Goal: Task Accomplishment & Management: Use online tool/utility

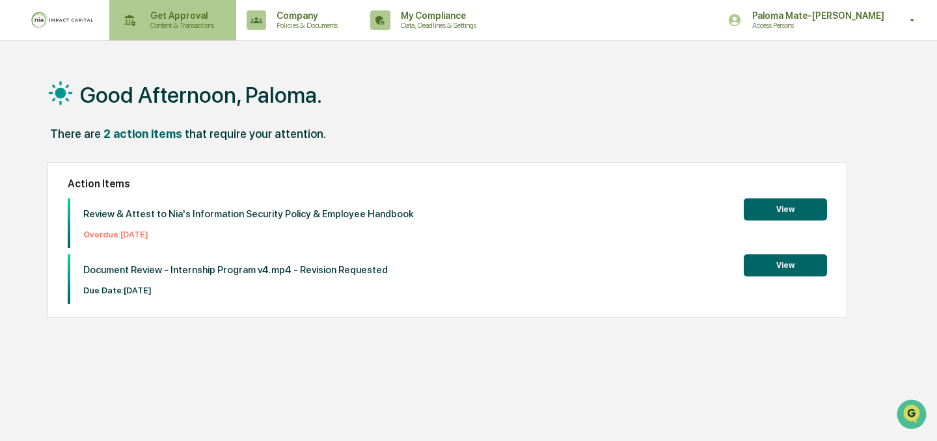
click at [166, 24] on p "Content & Transactions" at bounding box center [180, 25] width 81 height 9
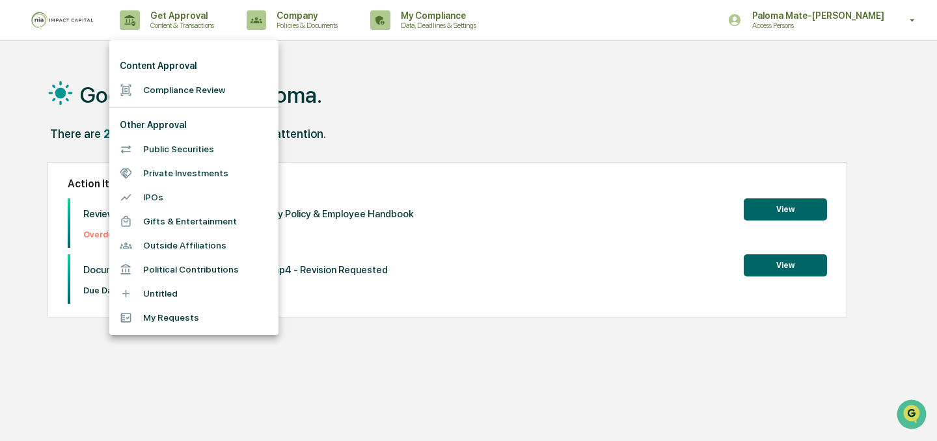
click at [173, 87] on li "Compliance Review" at bounding box center [193, 90] width 169 height 24
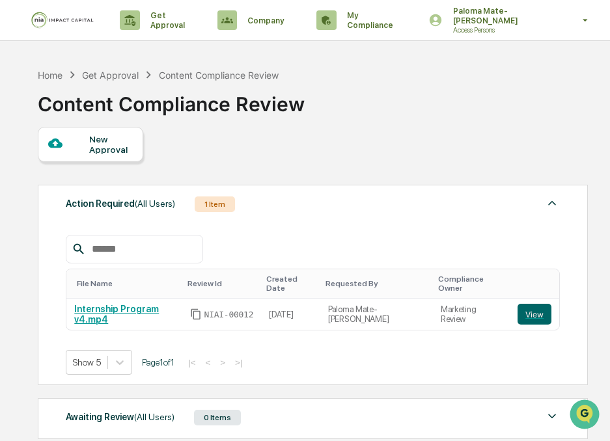
click at [99, 138] on div "New Approval" at bounding box center [111, 144] width 44 height 21
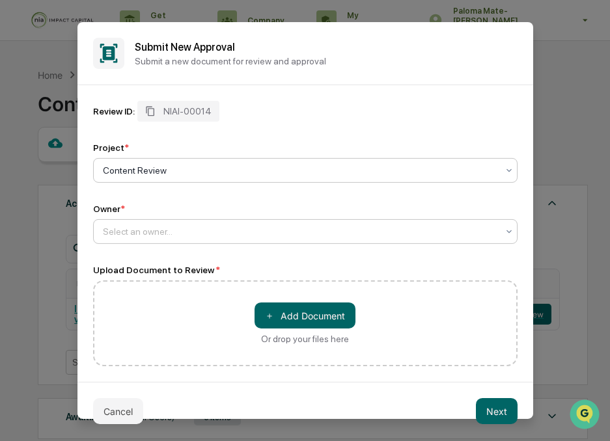
click at [307, 223] on div "Select an owner..." at bounding box center [300, 232] width 408 height 18
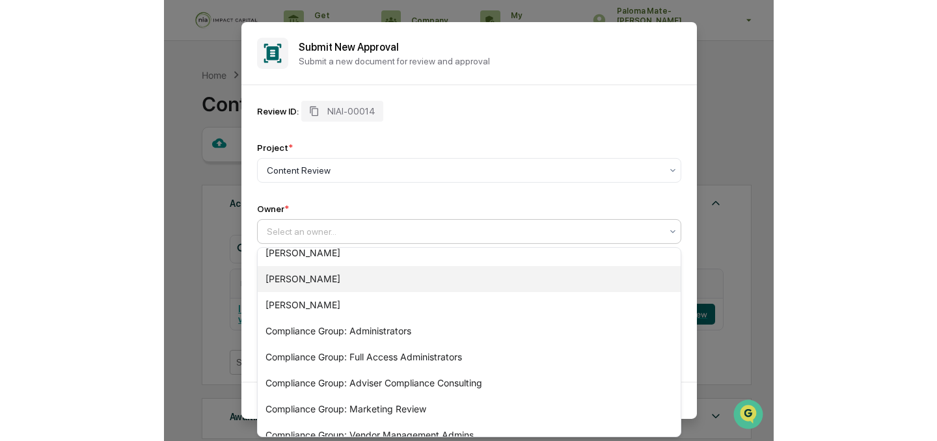
scroll to position [207, 0]
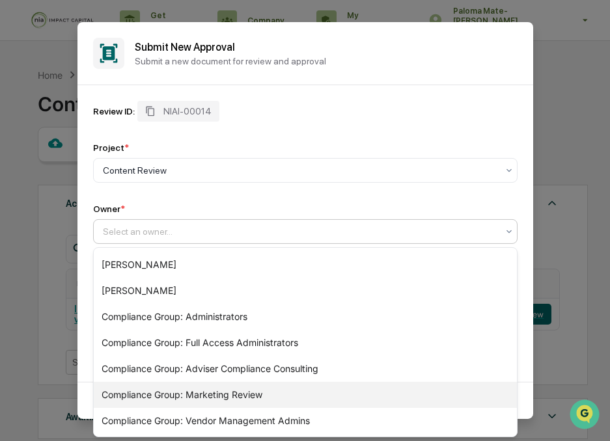
click at [289, 396] on div "Compliance Group: Marketing Review" at bounding box center [305, 395] width 423 height 26
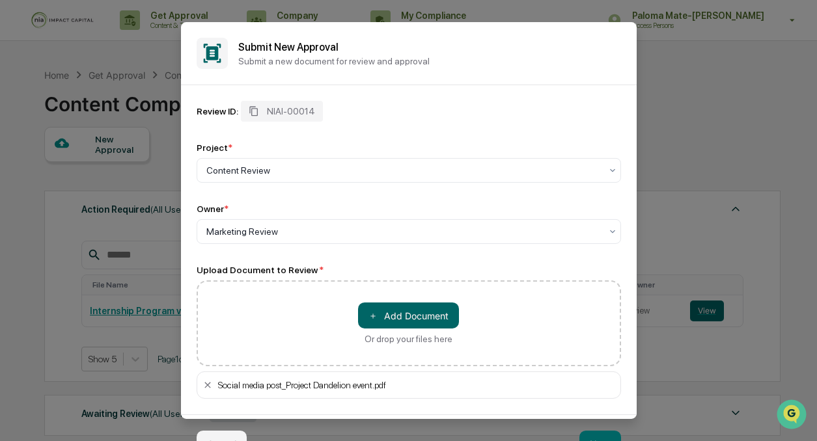
click at [464, 204] on div "Owner *" at bounding box center [409, 209] width 424 height 10
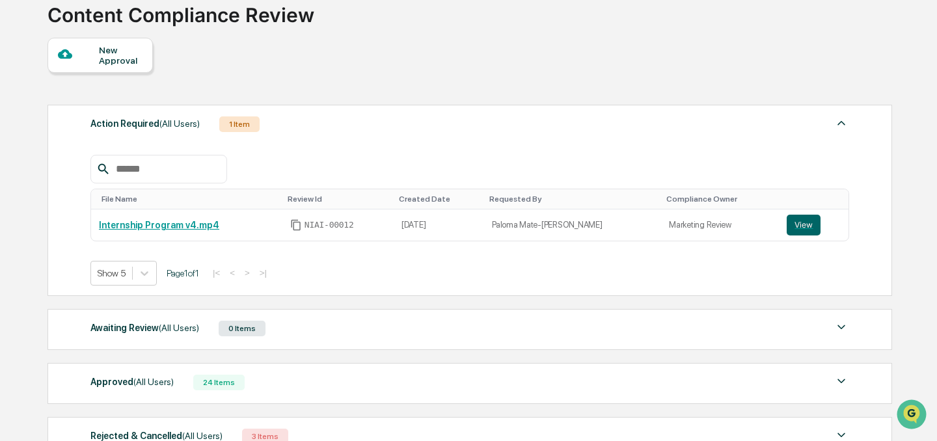
scroll to position [0, 0]
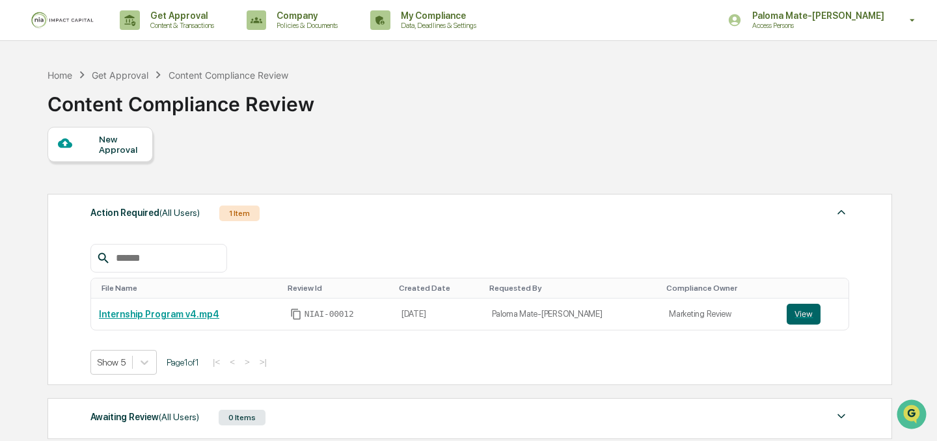
click at [89, 135] on div "New Approval" at bounding box center [100, 144] width 105 height 35
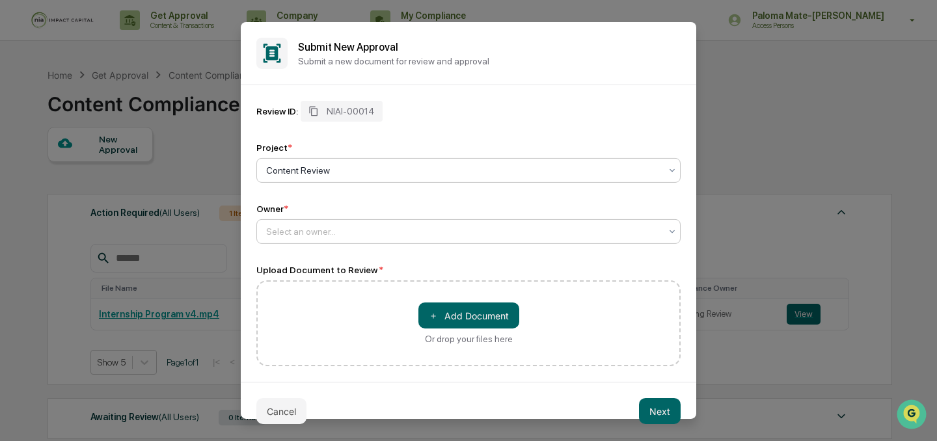
click at [430, 243] on div "Select an owner..." at bounding box center [469, 231] width 424 height 25
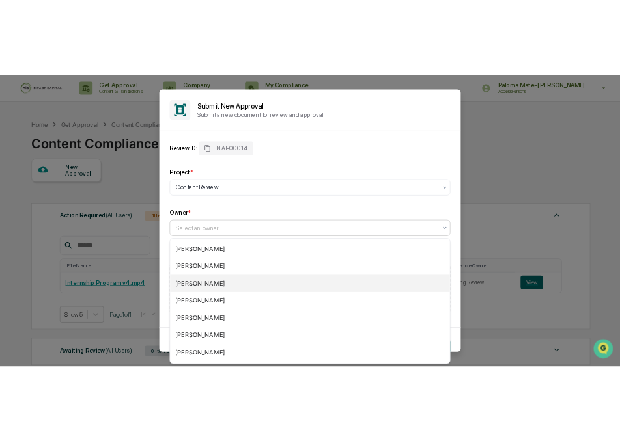
scroll to position [207, 0]
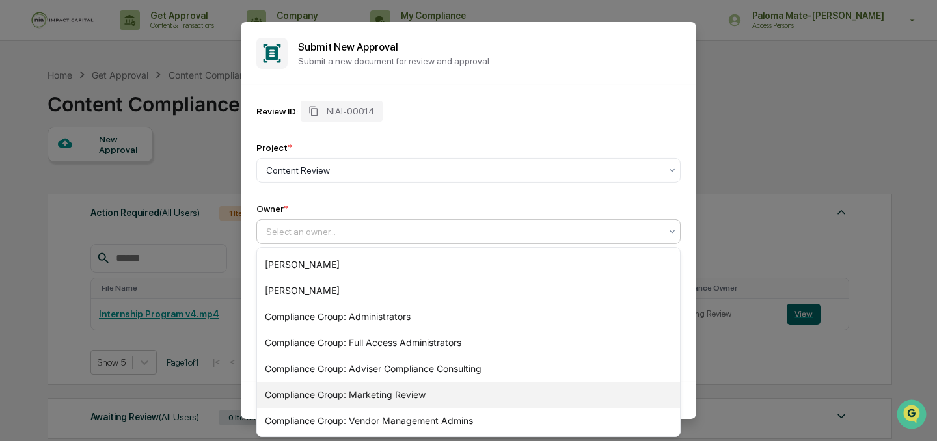
click at [449, 393] on div "Compliance Group: Marketing Review" at bounding box center [468, 395] width 423 height 26
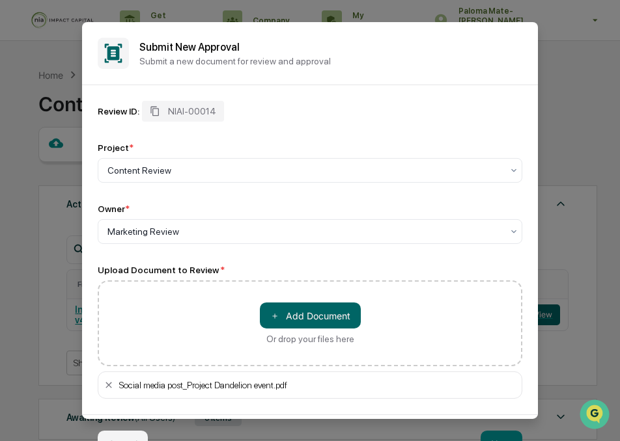
click at [503, 432] on button "Next" at bounding box center [501, 444] width 42 height 26
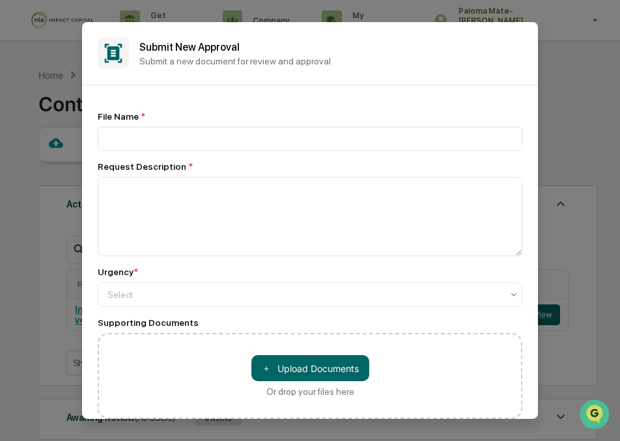
click at [370, 158] on div "File Name * Request Description * Urgency * Select Supporting Documents ＋ Uploa…" at bounding box center [310, 265] width 424 height 308
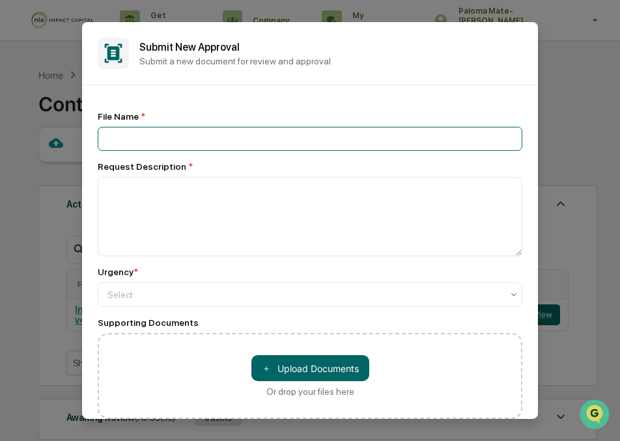
click at [367, 148] on input at bounding box center [310, 139] width 424 height 24
type input "**********"
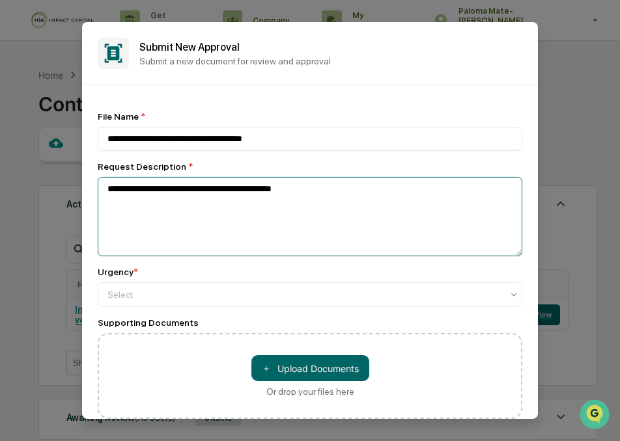
type textarea "**********"
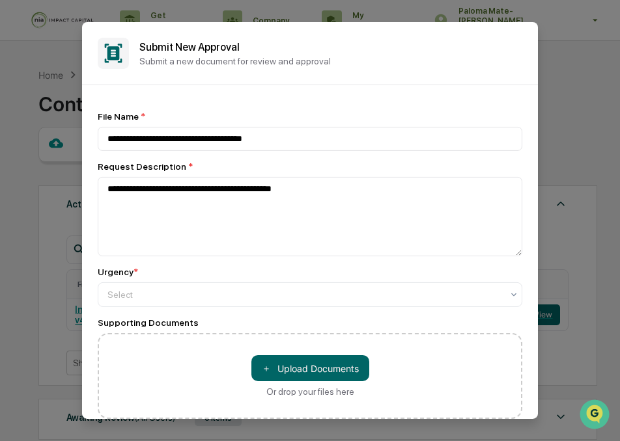
click at [323, 309] on div "**********" at bounding box center [310, 265] width 424 height 308
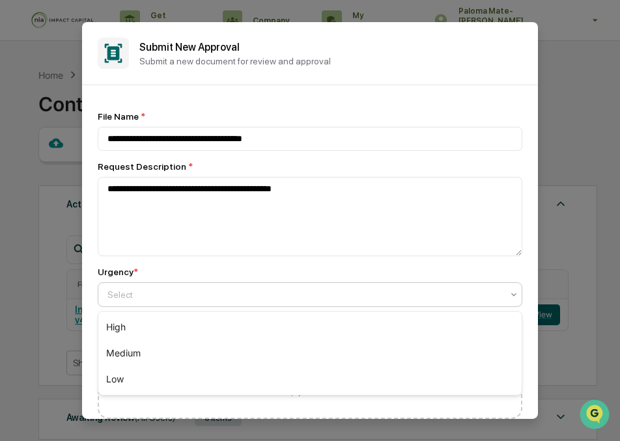
click at [318, 301] on div at bounding box center [304, 294] width 395 height 13
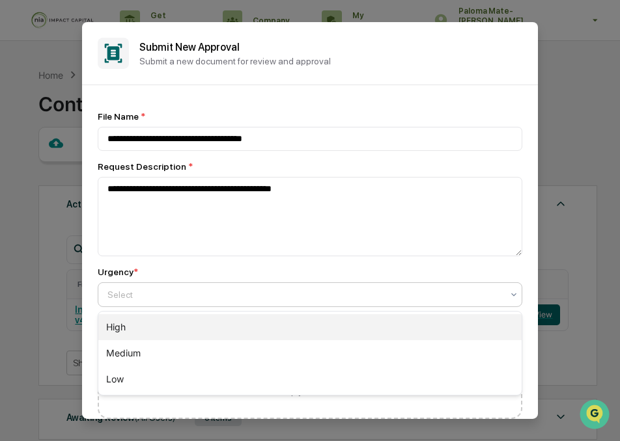
click at [315, 332] on div "High" at bounding box center [309, 327] width 423 height 26
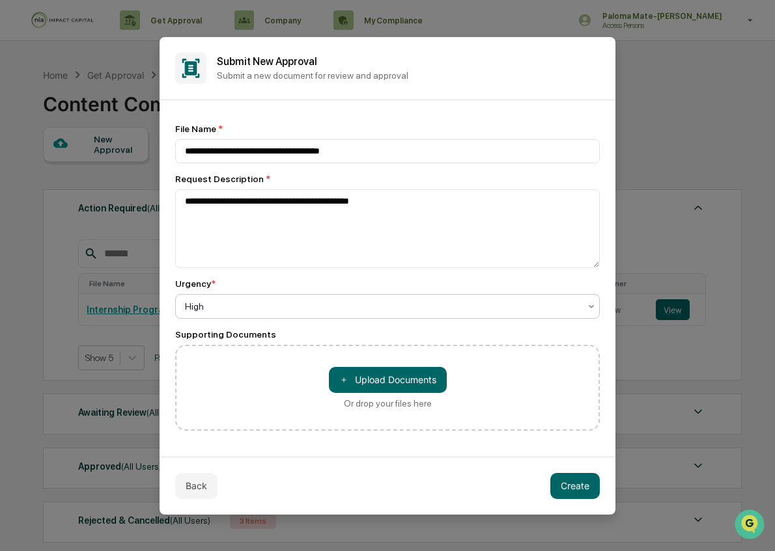
scroll to position [3, 0]
click at [571, 441] on button "Create" at bounding box center [574, 486] width 49 height 26
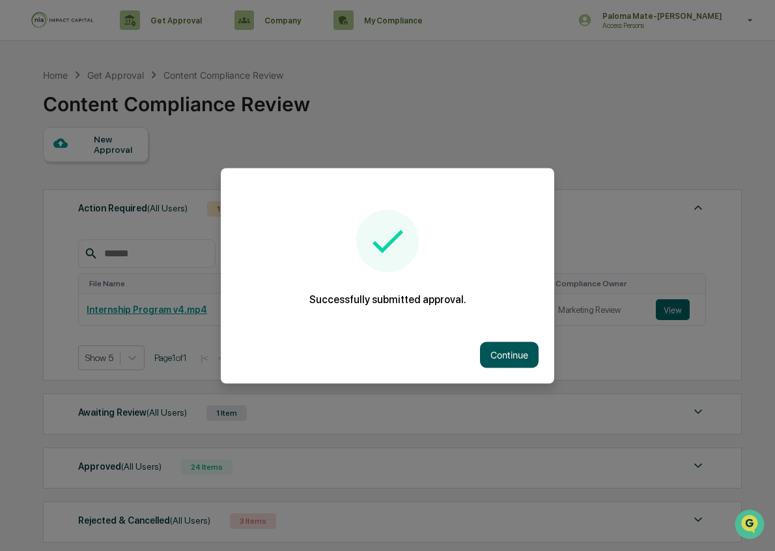
click at [508, 361] on button "Continue" at bounding box center [509, 355] width 59 height 26
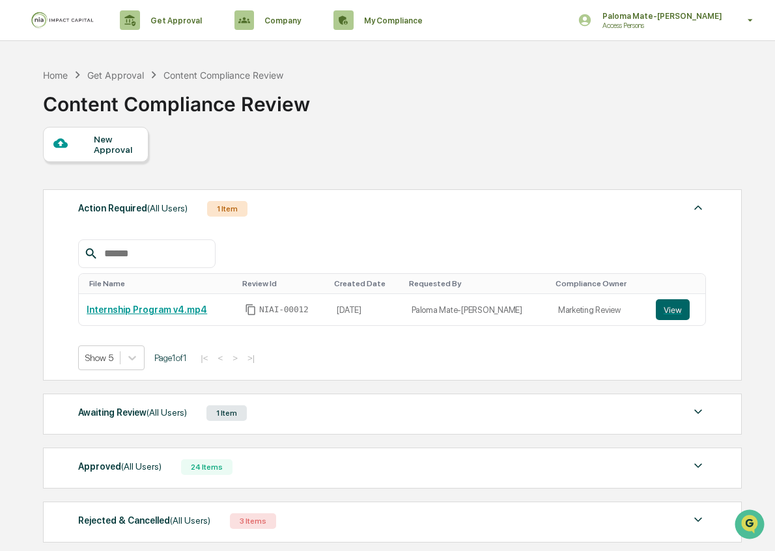
click at [156, 411] on span "(All Users)" at bounding box center [166, 413] width 40 height 10
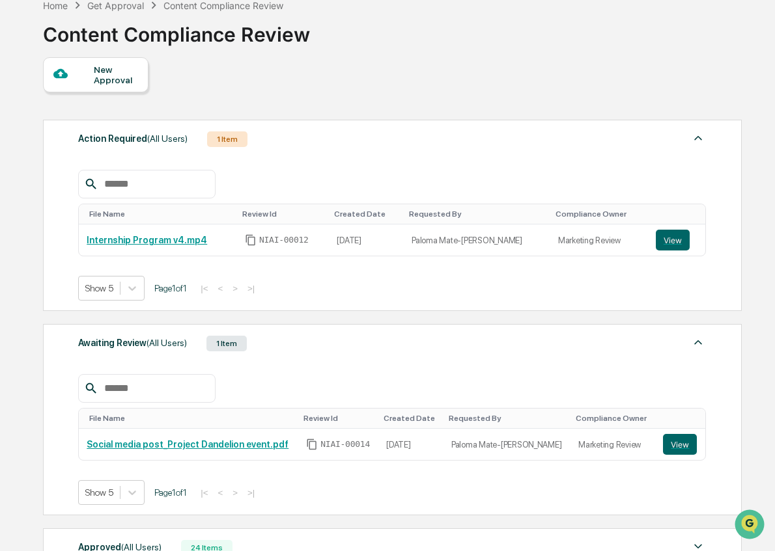
scroll to position [77, 0]
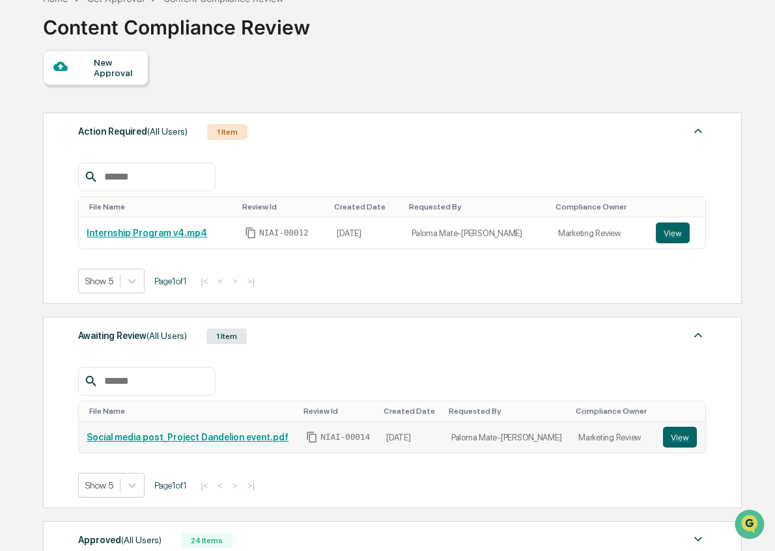
click at [167, 439] on link "Social media post_Project Dandelion event.pdf" at bounding box center [188, 437] width 202 height 10
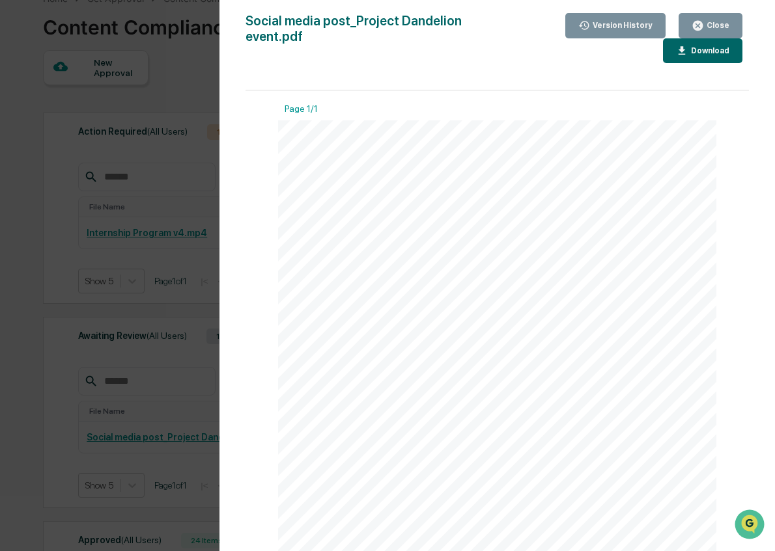
click at [160, 266] on div "Version History 09/26/2025, 08:03 PM Paloma Mate-Kodjo Social media post_Projec…" at bounding box center [387, 275] width 775 height 551
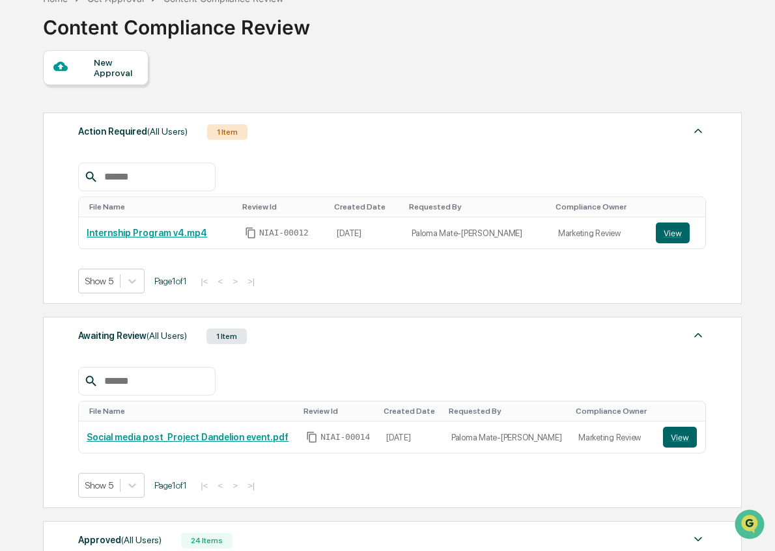
click at [102, 59] on div "New Approval" at bounding box center [116, 67] width 44 height 21
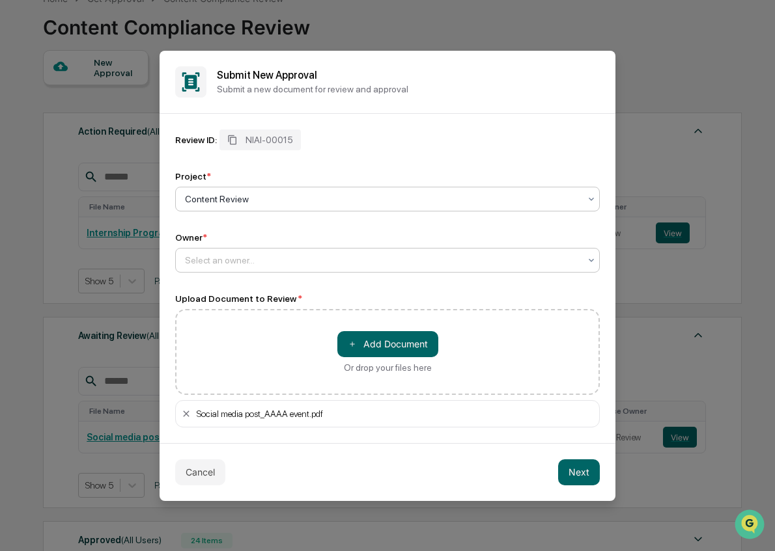
click at [304, 264] on div at bounding box center [382, 260] width 395 height 13
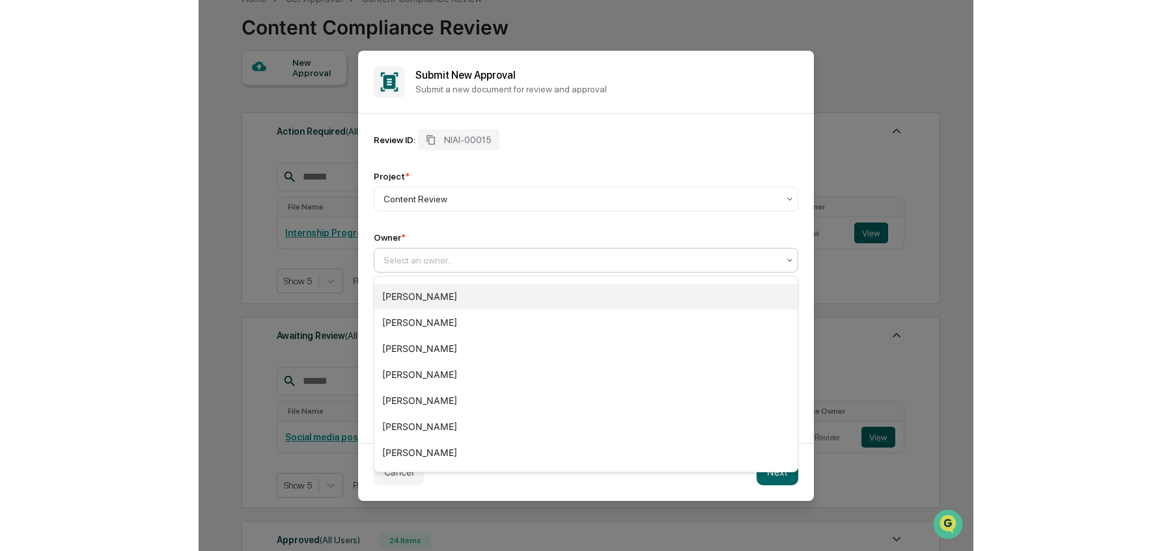
scroll to position [201, 0]
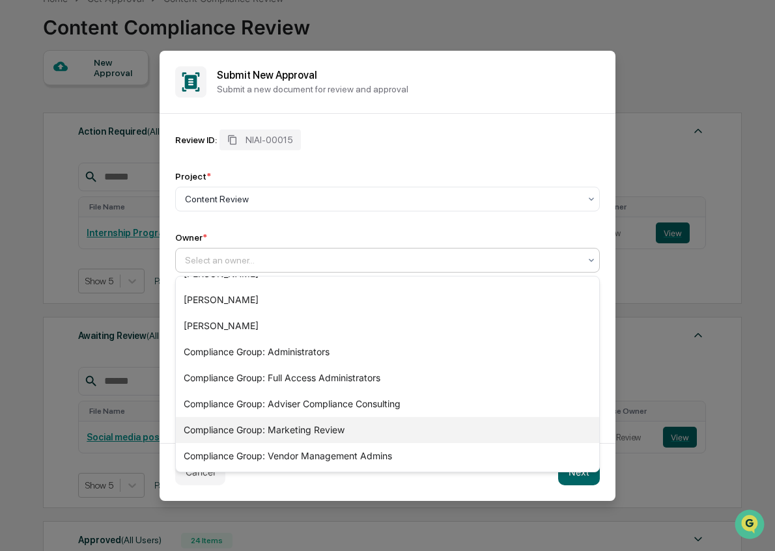
click at [338, 432] on div "Compliance Group: Marketing Review" at bounding box center [387, 430] width 423 height 26
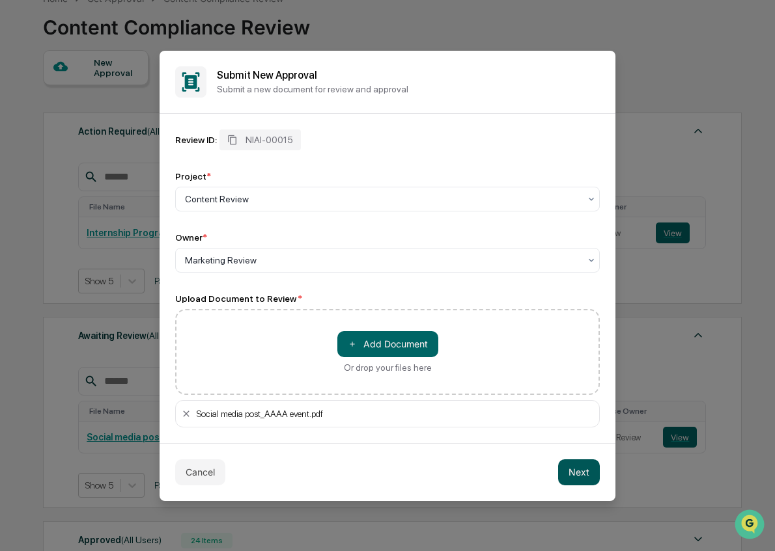
click at [581, 441] on button "Next" at bounding box center [579, 473] width 42 height 26
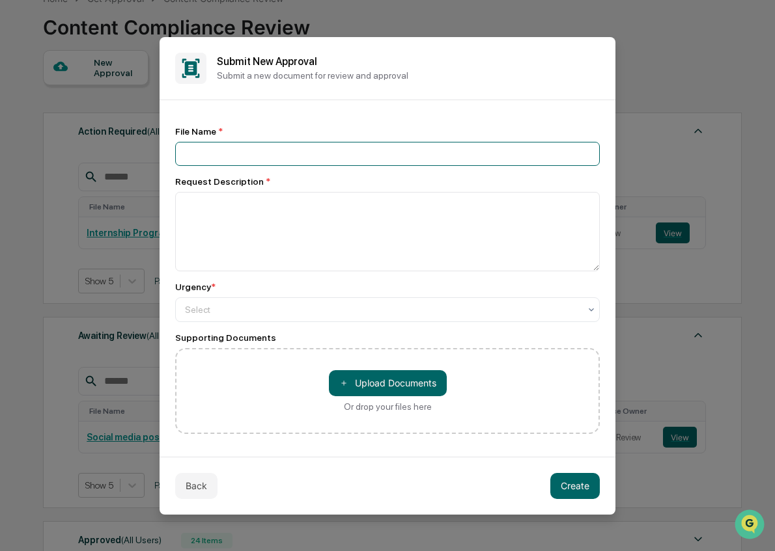
click at [342, 158] on input at bounding box center [387, 154] width 424 height 24
type input "**********"
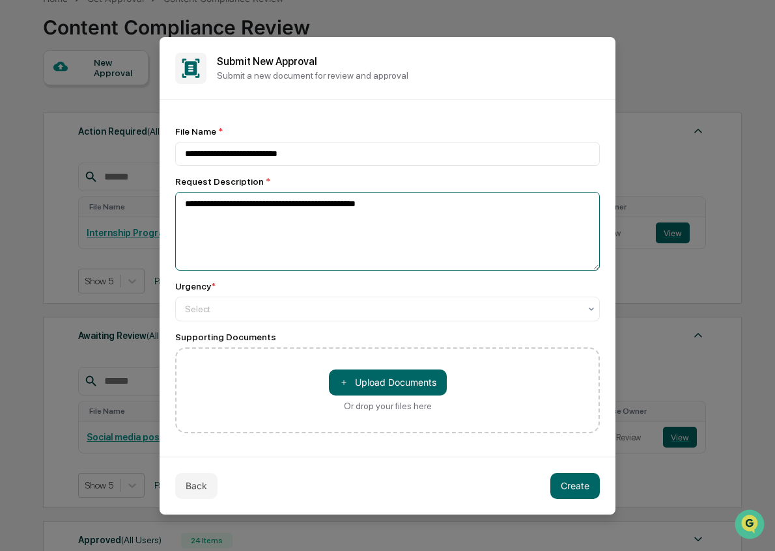
type textarea "**********"
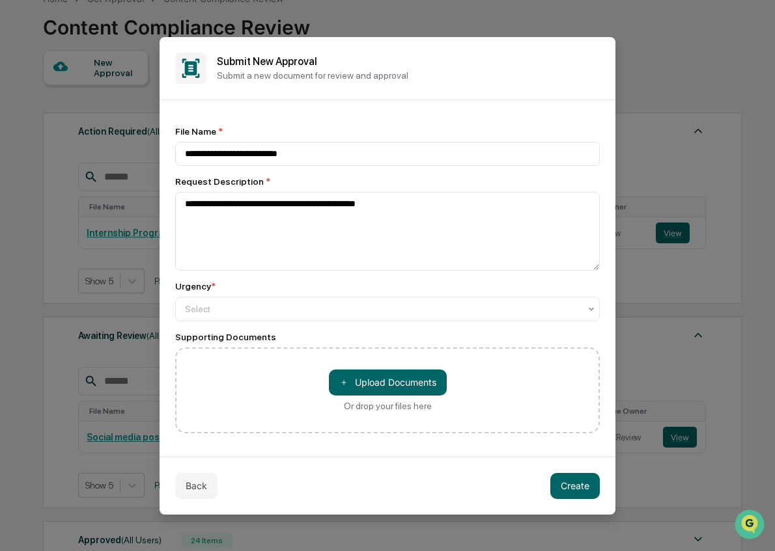
click at [255, 324] on div "**********" at bounding box center [387, 279] width 424 height 307
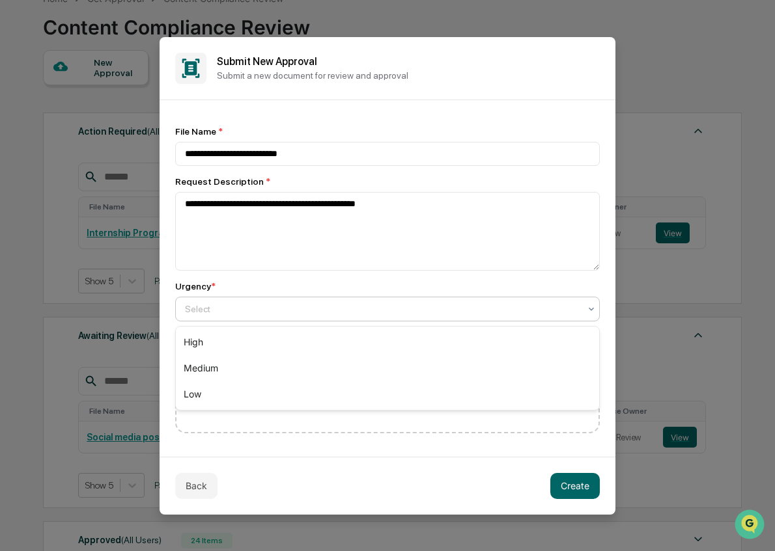
click at [251, 316] on div at bounding box center [382, 309] width 395 height 13
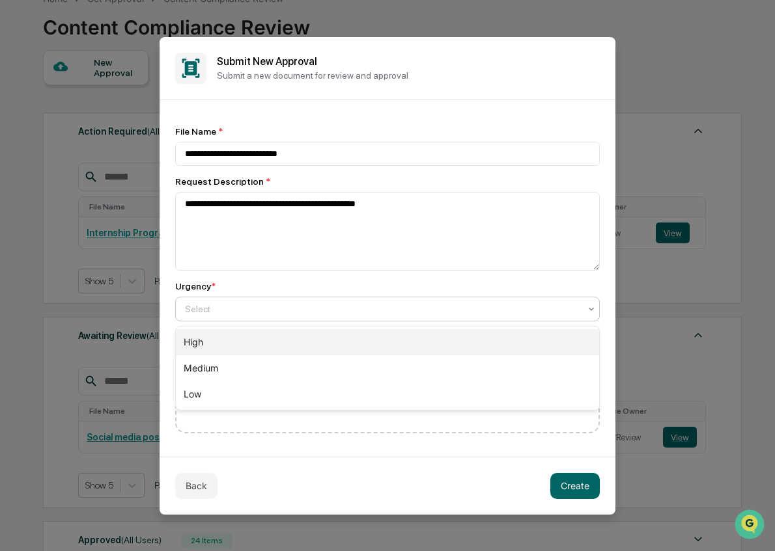
click at [253, 357] on div "Medium" at bounding box center [387, 368] width 423 height 26
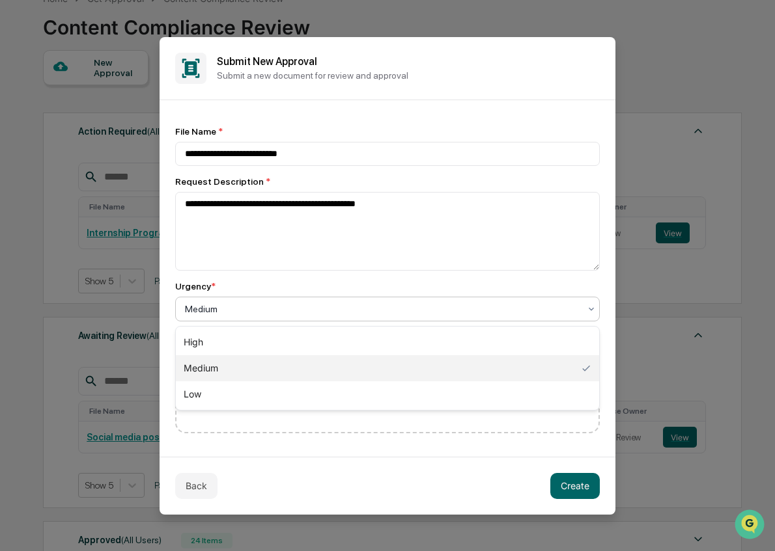
click at [251, 318] on div "Medium" at bounding box center [382, 309] width 408 height 18
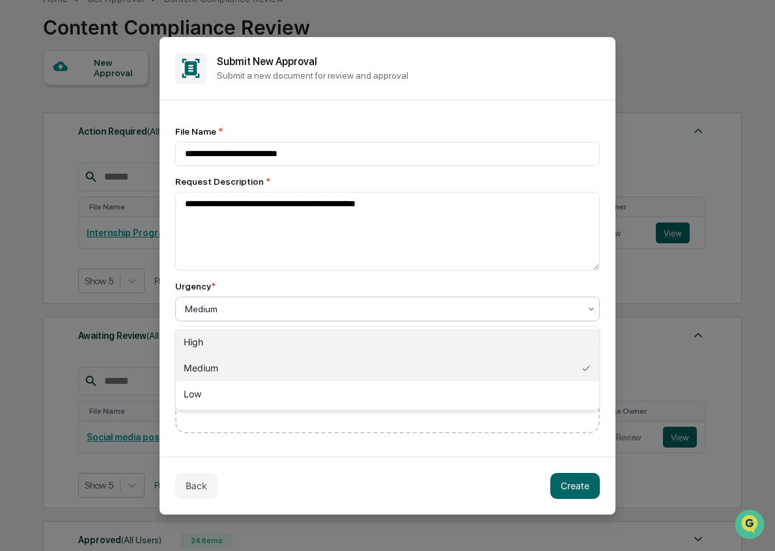
click at [251, 338] on div "High" at bounding box center [387, 342] width 423 height 26
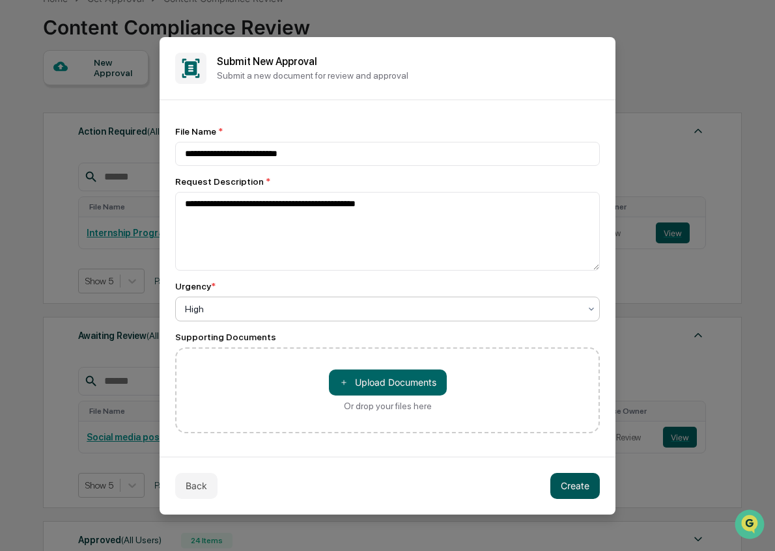
click at [562, 441] on button "Create" at bounding box center [574, 486] width 49 height 26
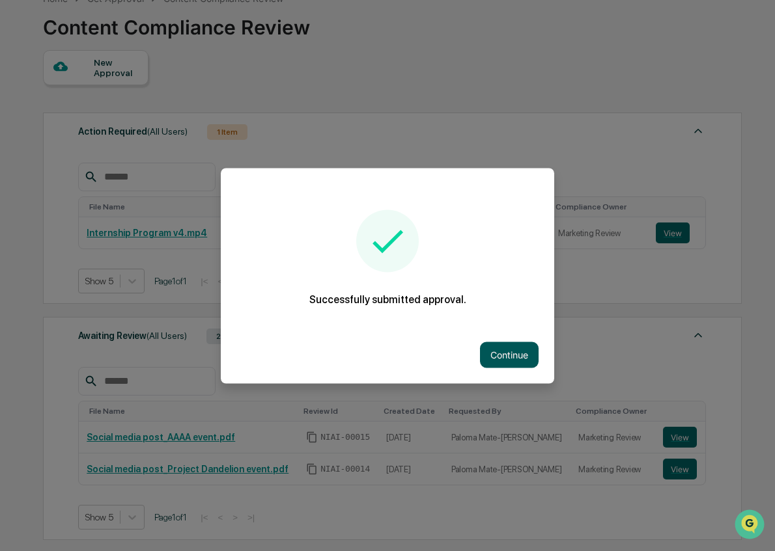
click at [510, 355] on button "Continue" at bounding box center [509, 355] width 59 height 26
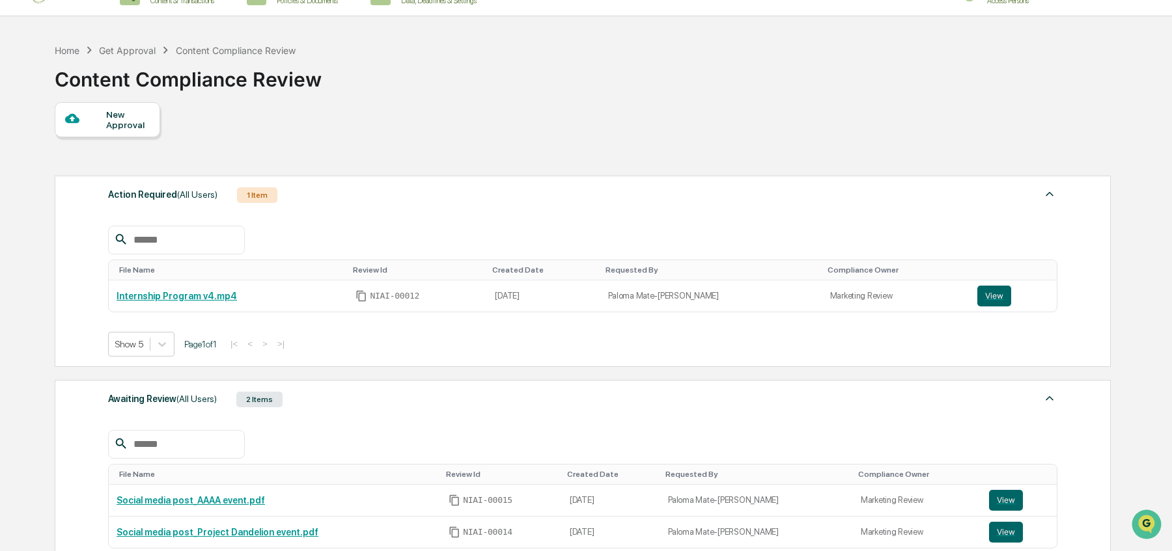
scroll to position [0, 0]
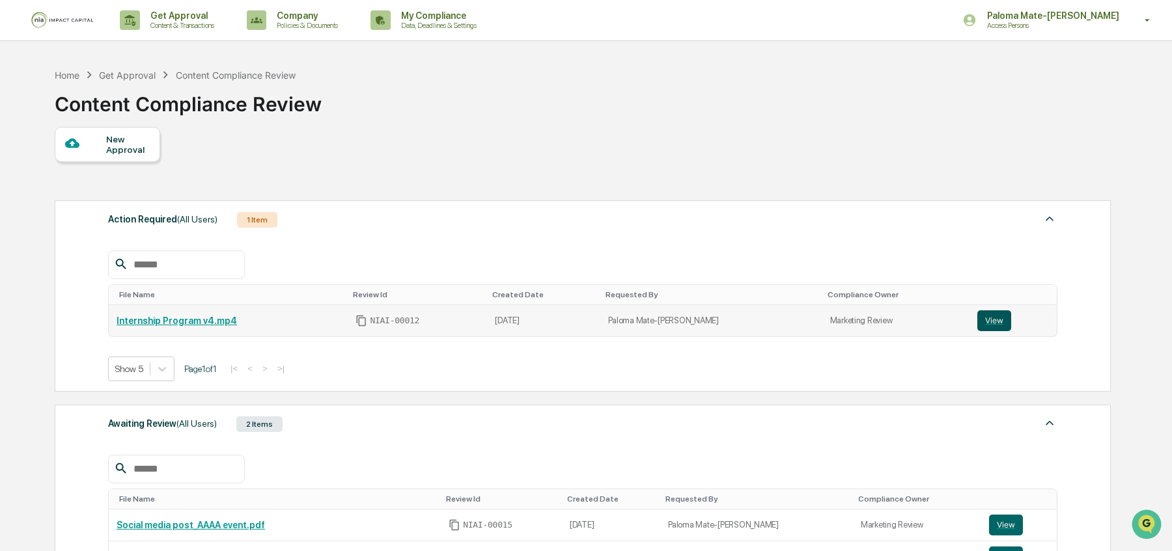
click at [937, 324] on button "View" at bounding box center [994, 321] width 34 height 21
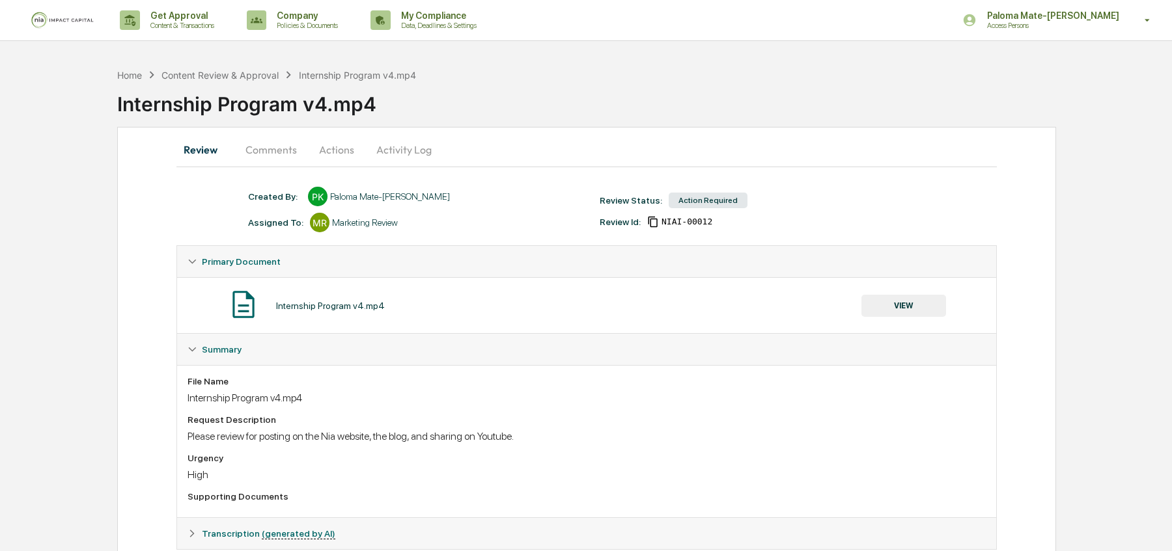
scroll to position [31, 0]
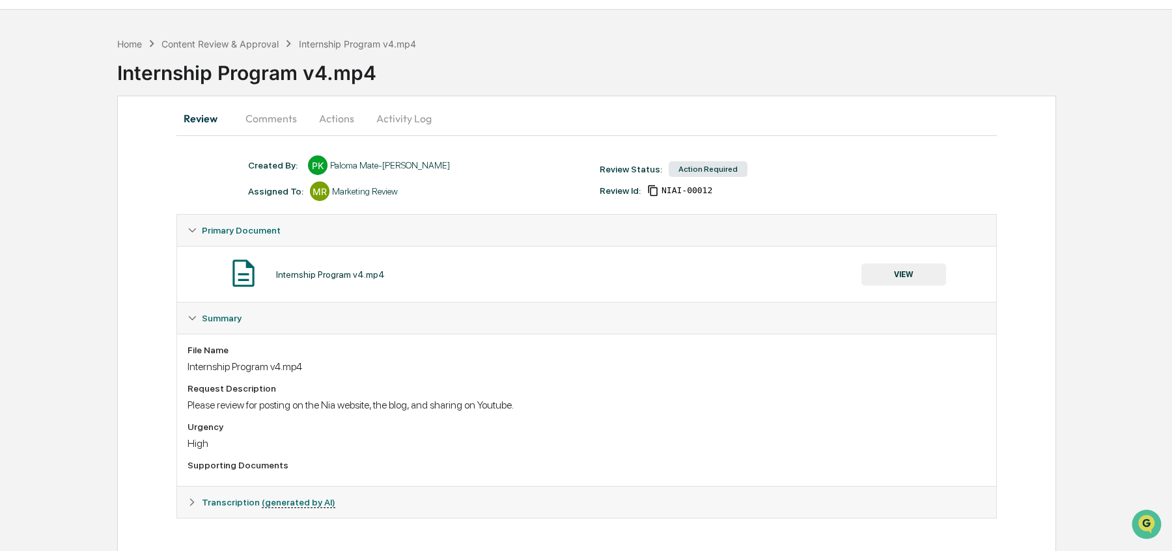
click at [349, 123] on button "Actions" at bounding box center [336, 118] width 59 height 31
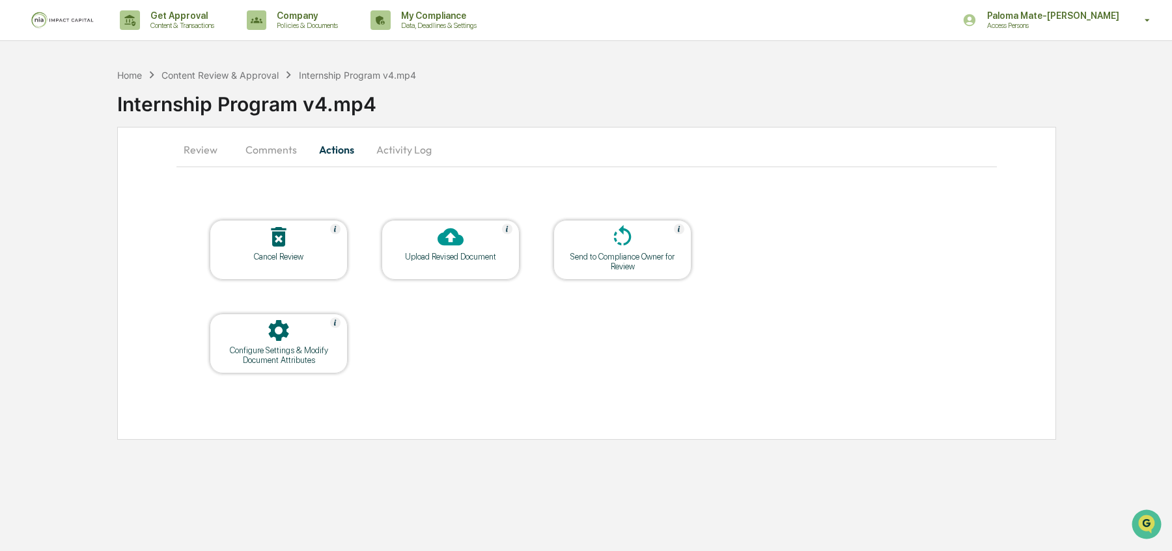
click at [434, 252] on div "Upload Revised Document" at bounding box center [450, 257] width 117 height 10
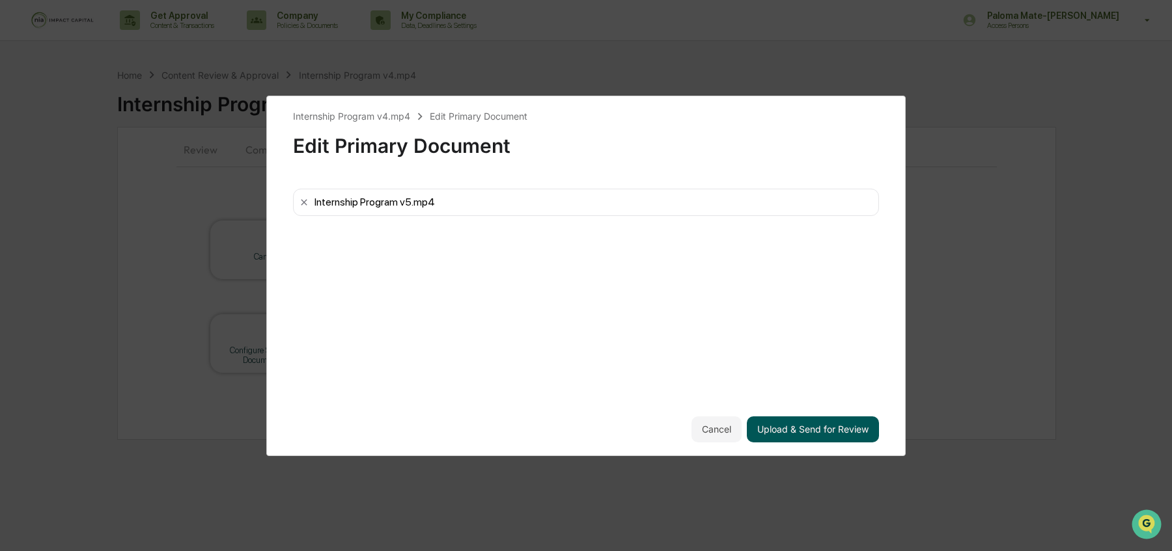
click at [782, 434] on button "Upload & Send for Review" at bounding box center [813, 430] width 132 height 26
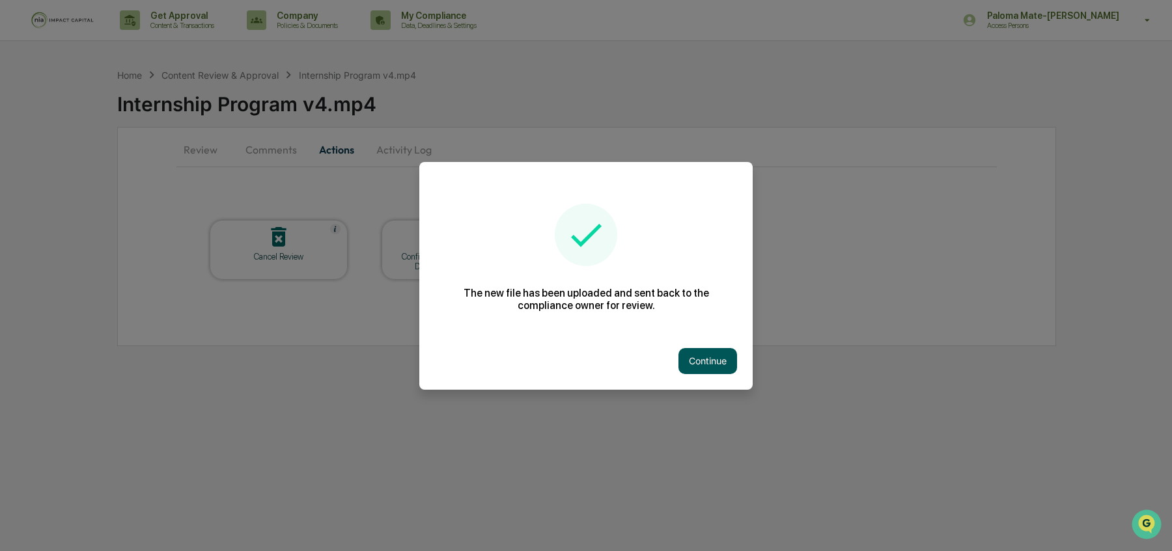
click at [718, 361] on button "Continue" at bounding box center [707, 361] width 59 height 26
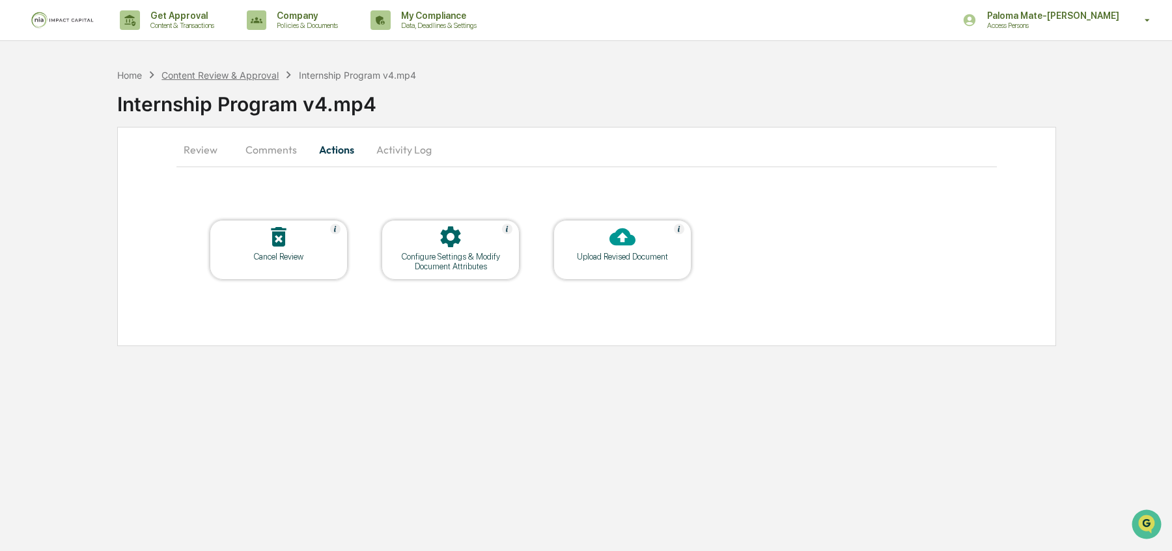
click at [232, 75] on div "Content Review & Approval" at bounding box center [219, 75] width 117 height 11
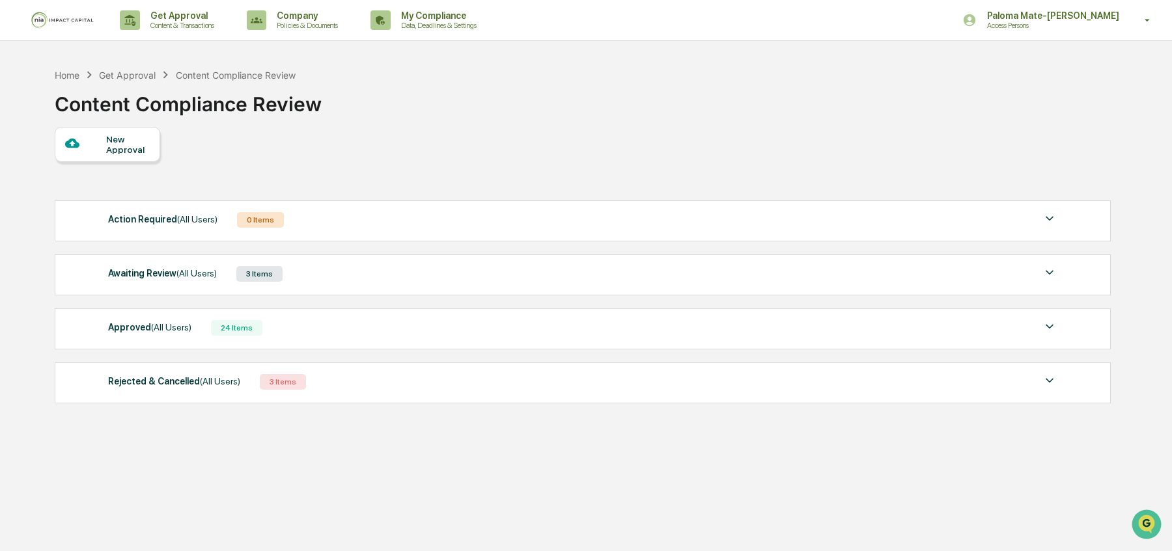
click at [327, 271] on div "Awaiting Review (All Users) 3 Items" at bounding box center [582, 274] width 949 height 18
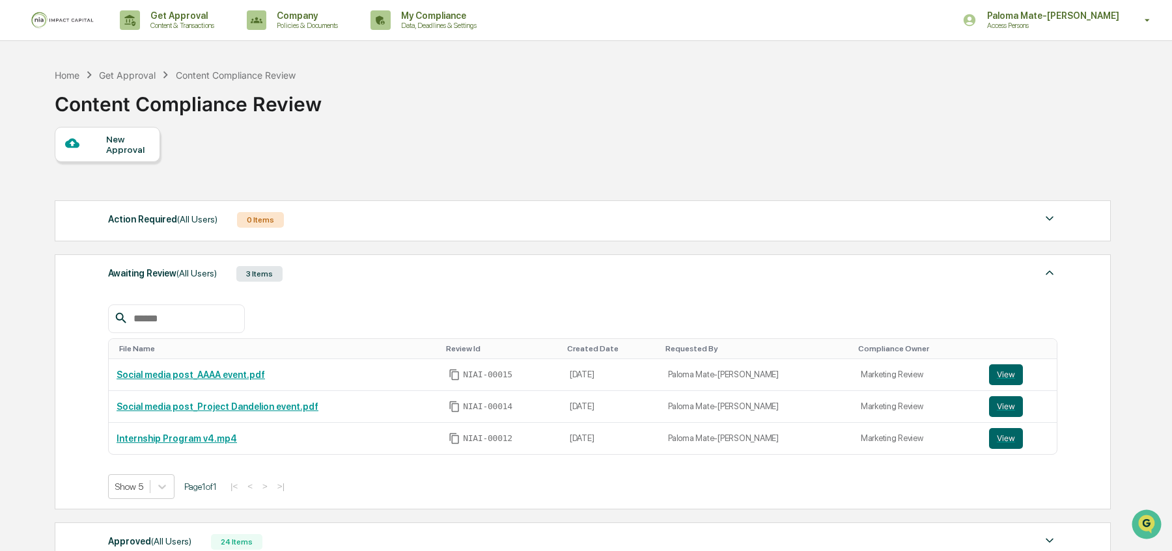
click at [356, 279] on div "Awaiting Review (All Users) 3 Items" at bounding box center [582, 274] width 949 height 18
